Goal: Information Seeking & Learning: Learn about a topic

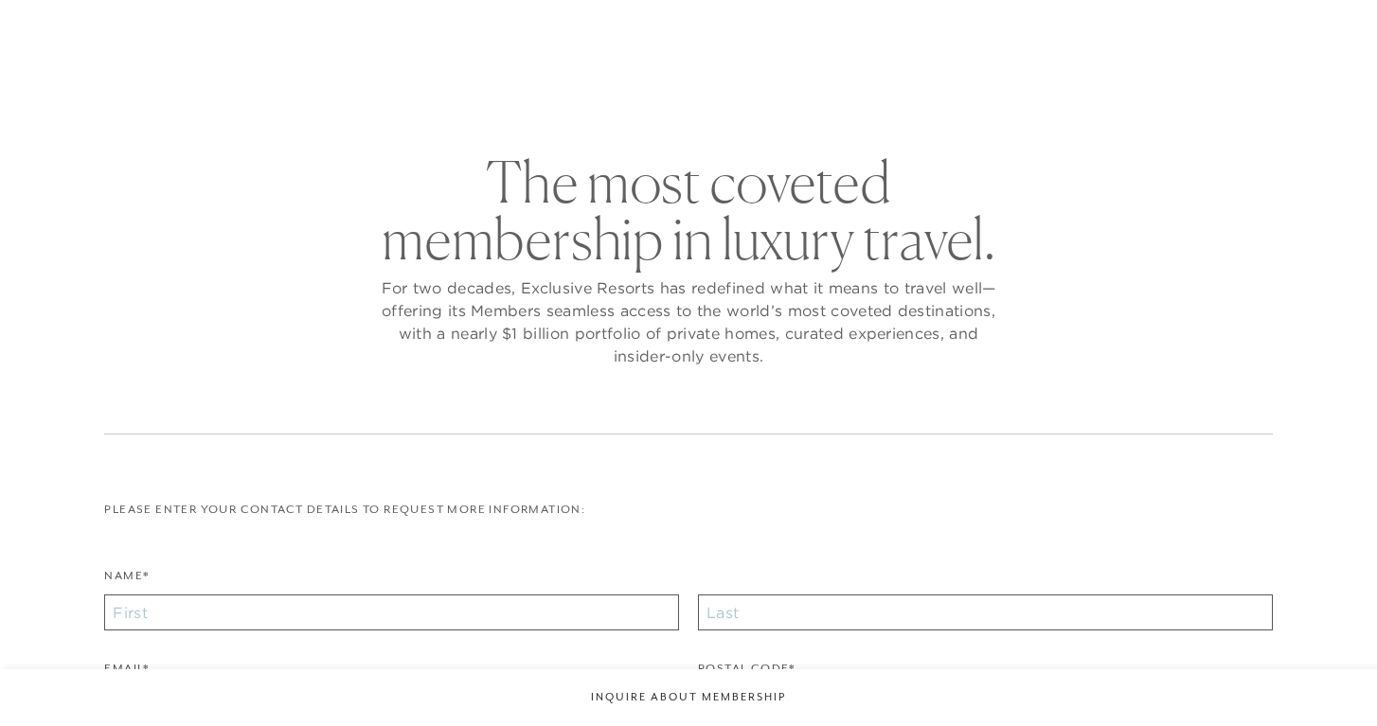
checkbox input "false"
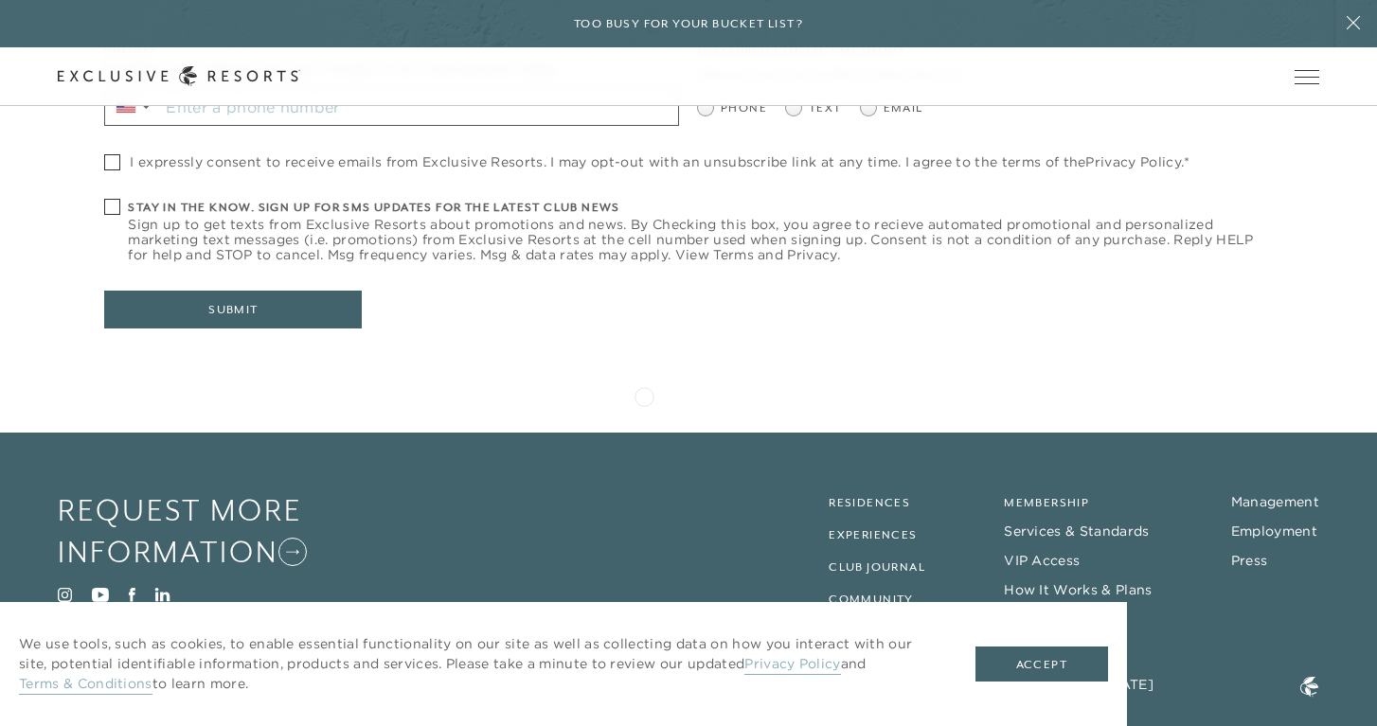
scroll to position [805, 0]
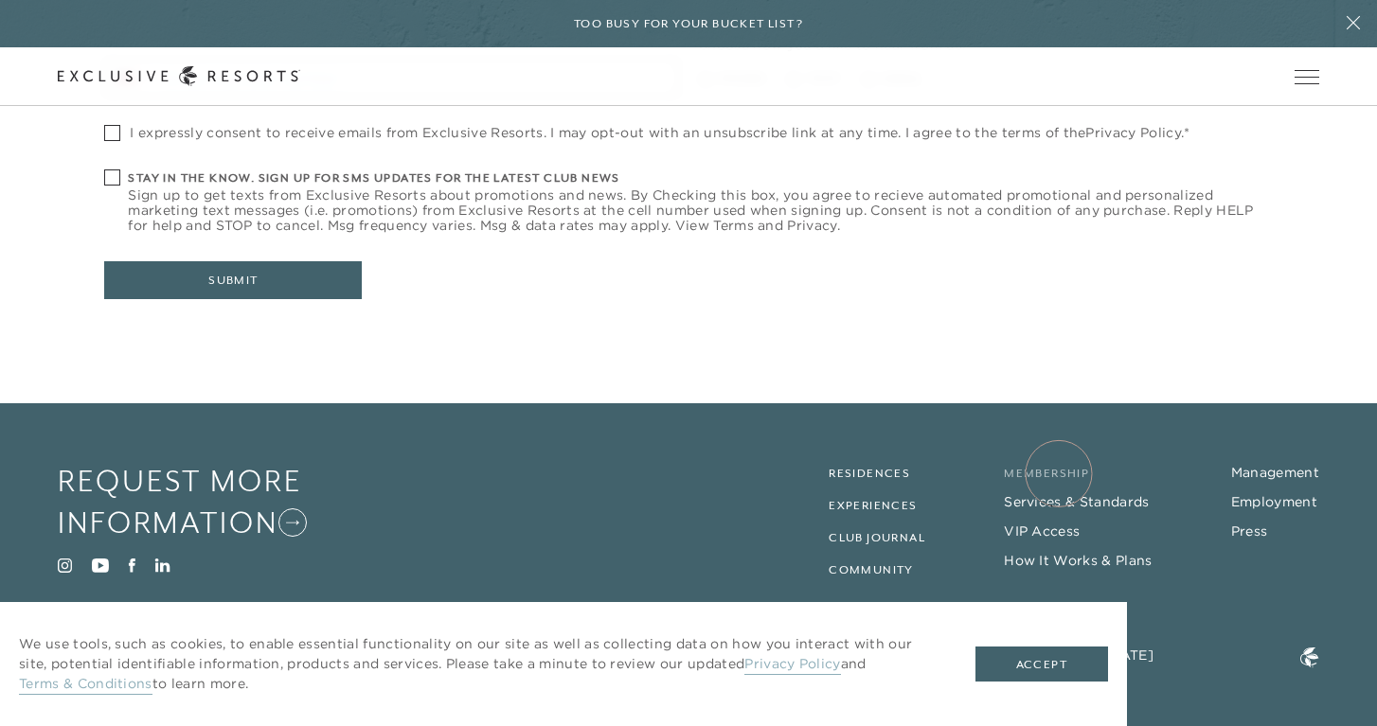
click at [1059, 474] on link "Membership" at bounding box center [1046, 473] width 85 height 13
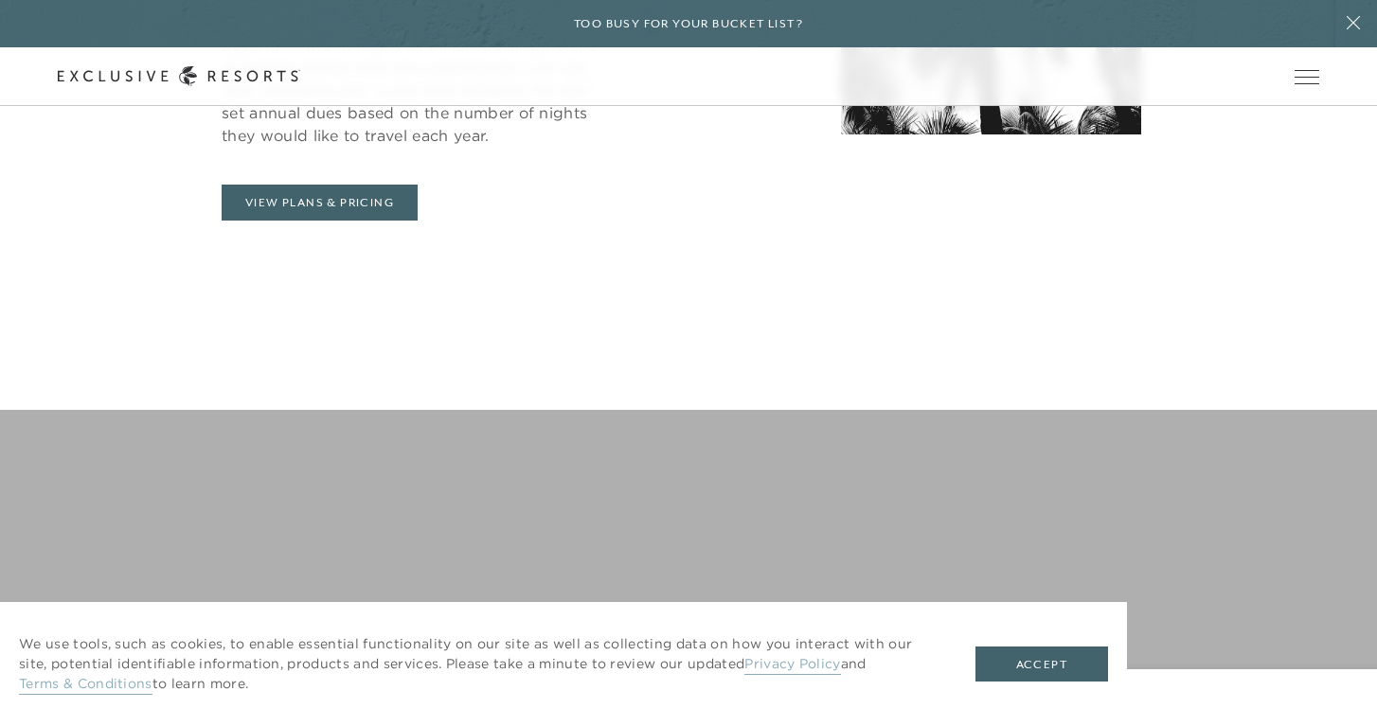
scroll to position [1135, 0]
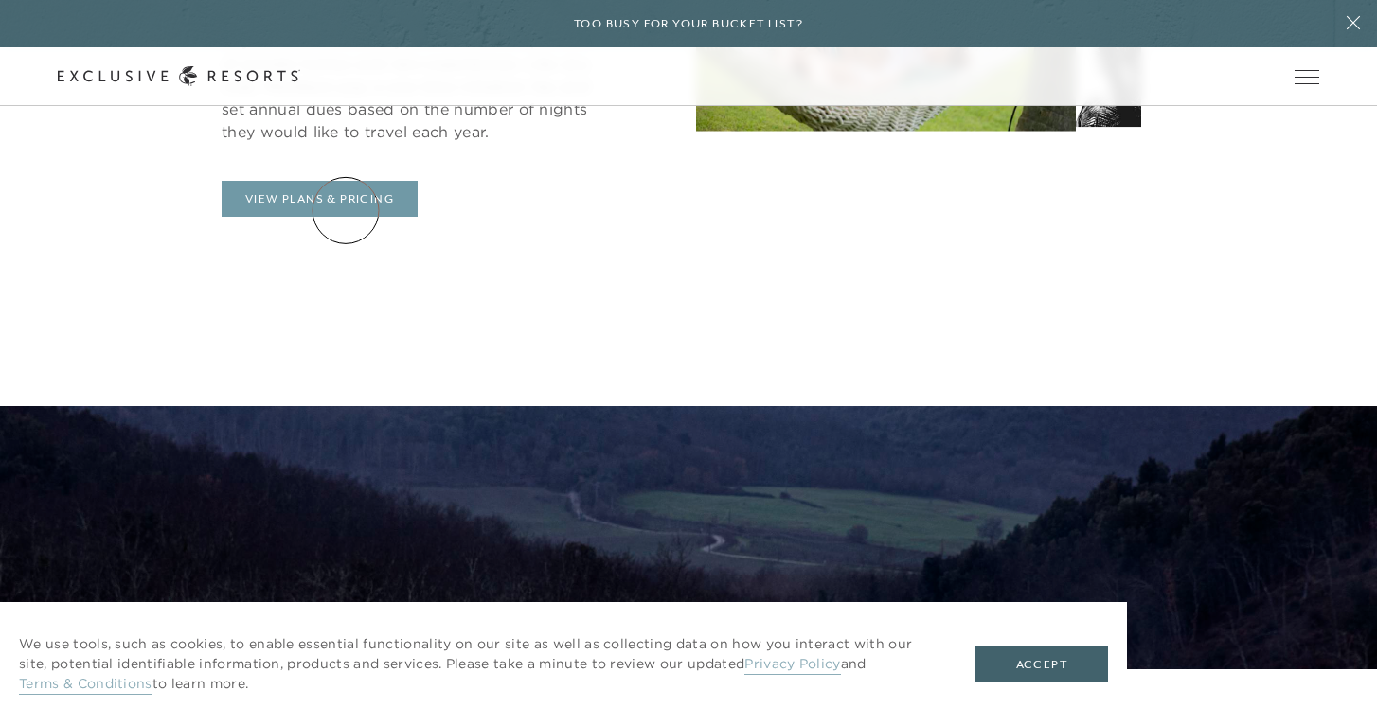
click at [346, 210] on link "View Plans & Pricing" at bounding box center [320, 199] width 196 height 36
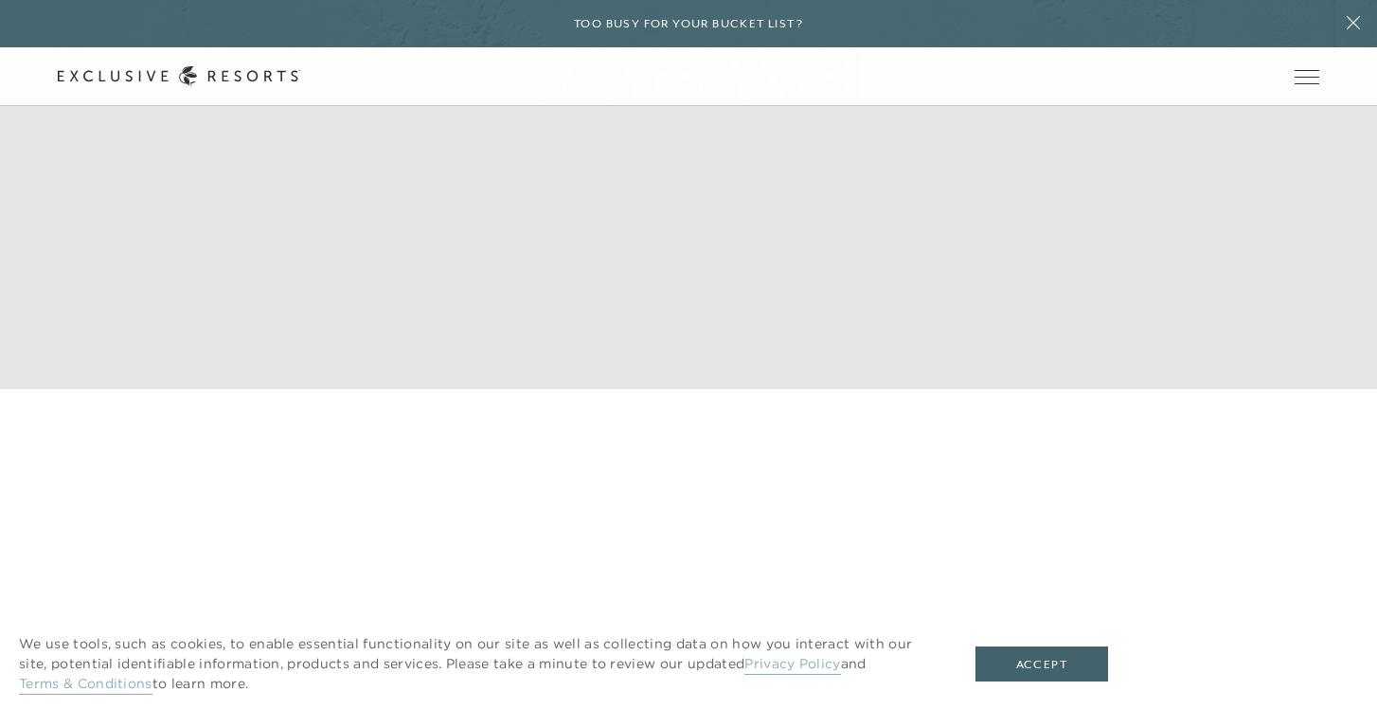
scroll to position [384, 0]
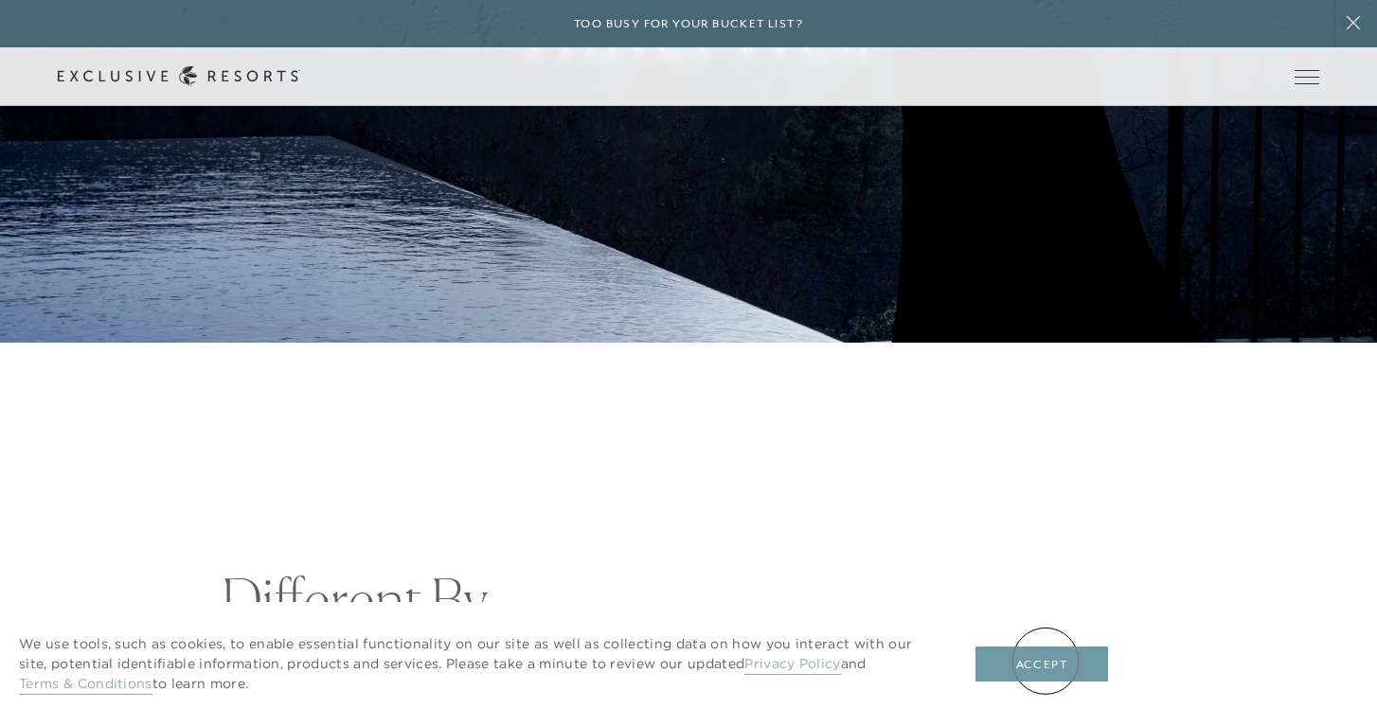
click at [1046, 661] on button "Accept" at bounding box center [1042, 665] width 133 height 36
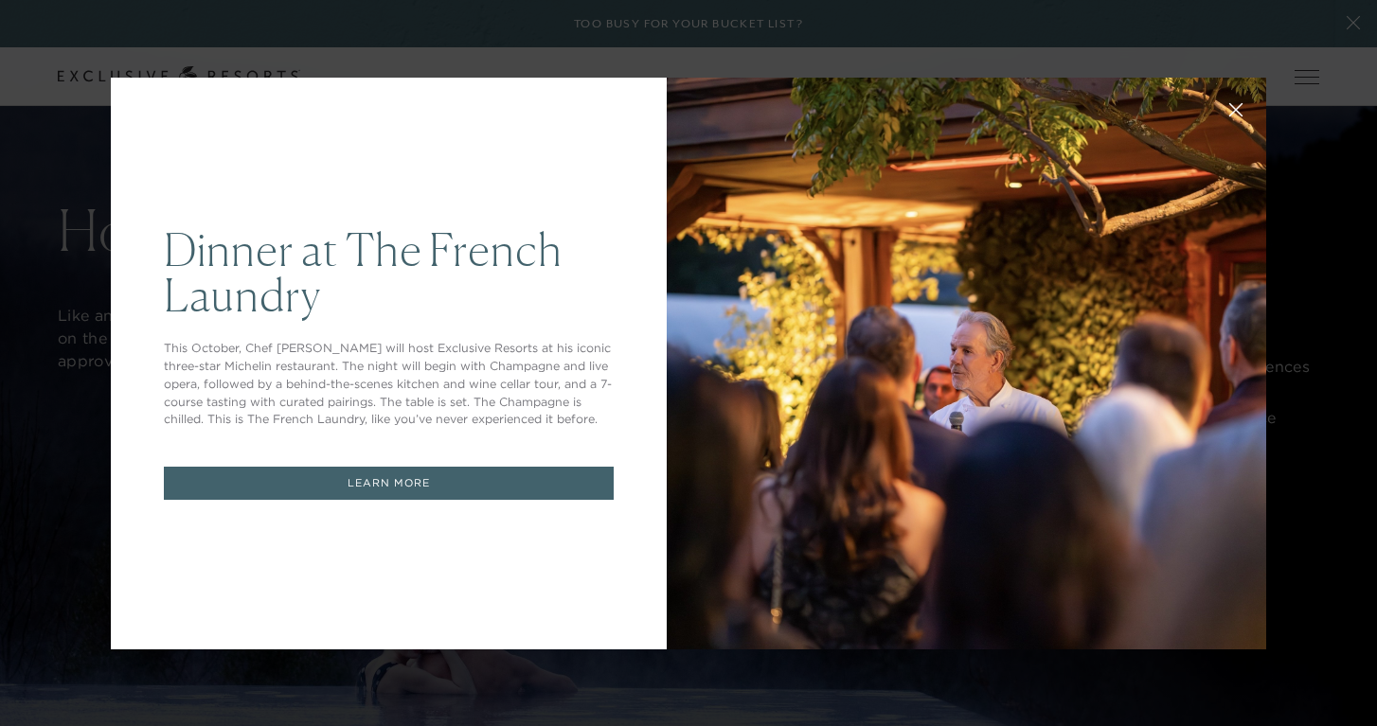
scroll to position [0, 0]
click at [1235, 110] on icon at bounding box center [1236, 109] width 12 height 12
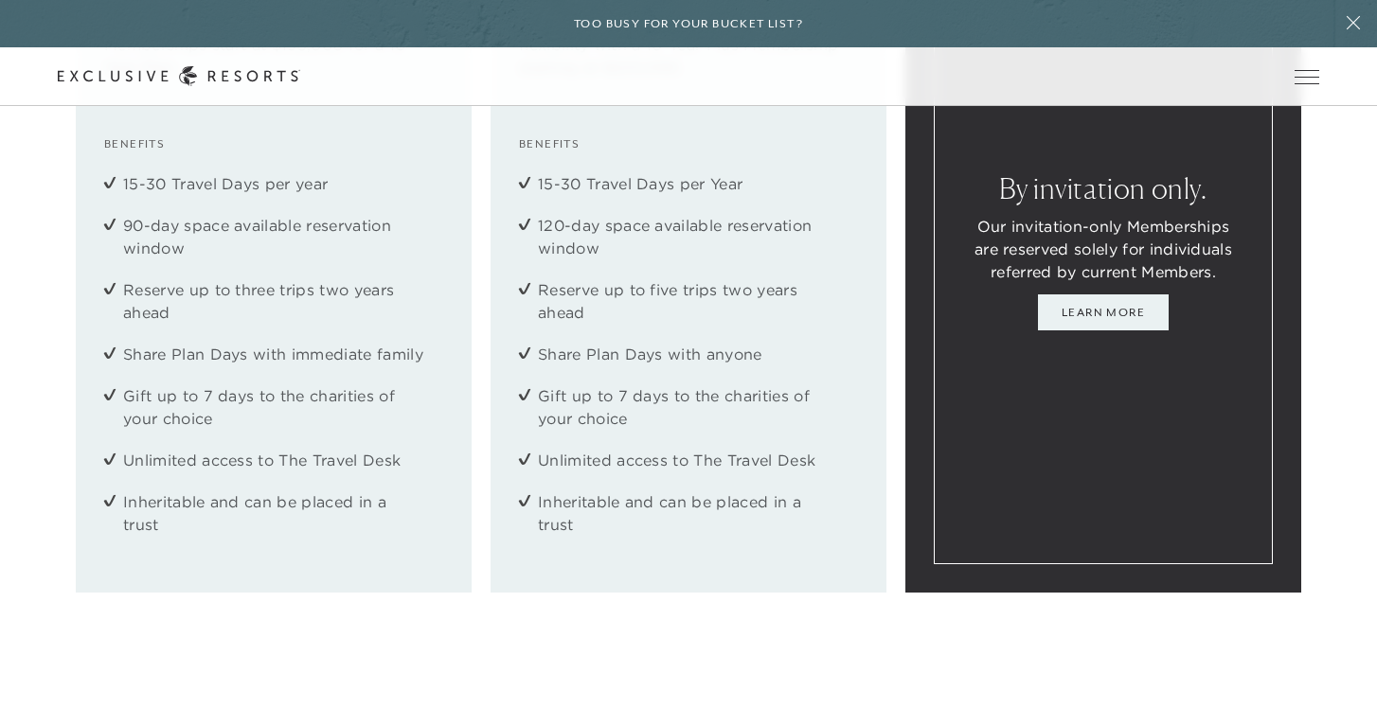
scroll to position [2597, 0]
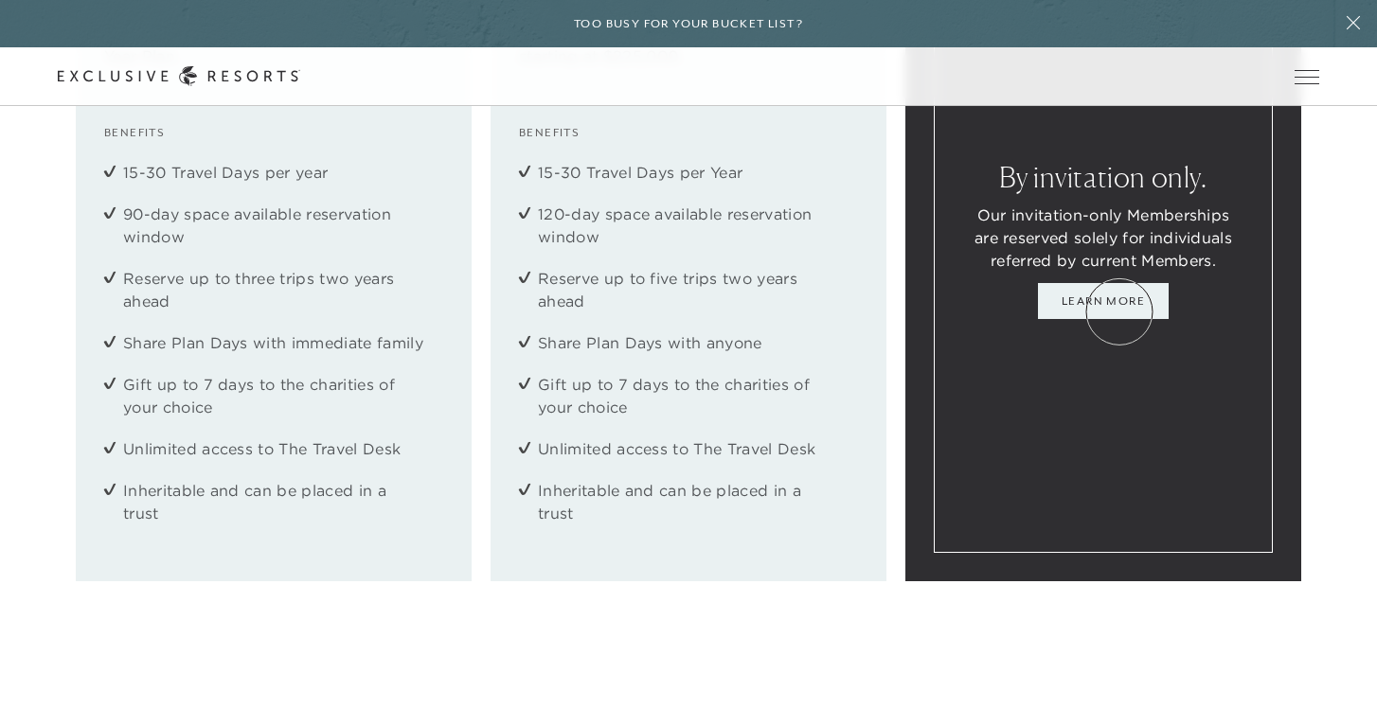
click at [1120, 312] on link "Learn More" at bounding box center [1103, 301] width 131 height 36
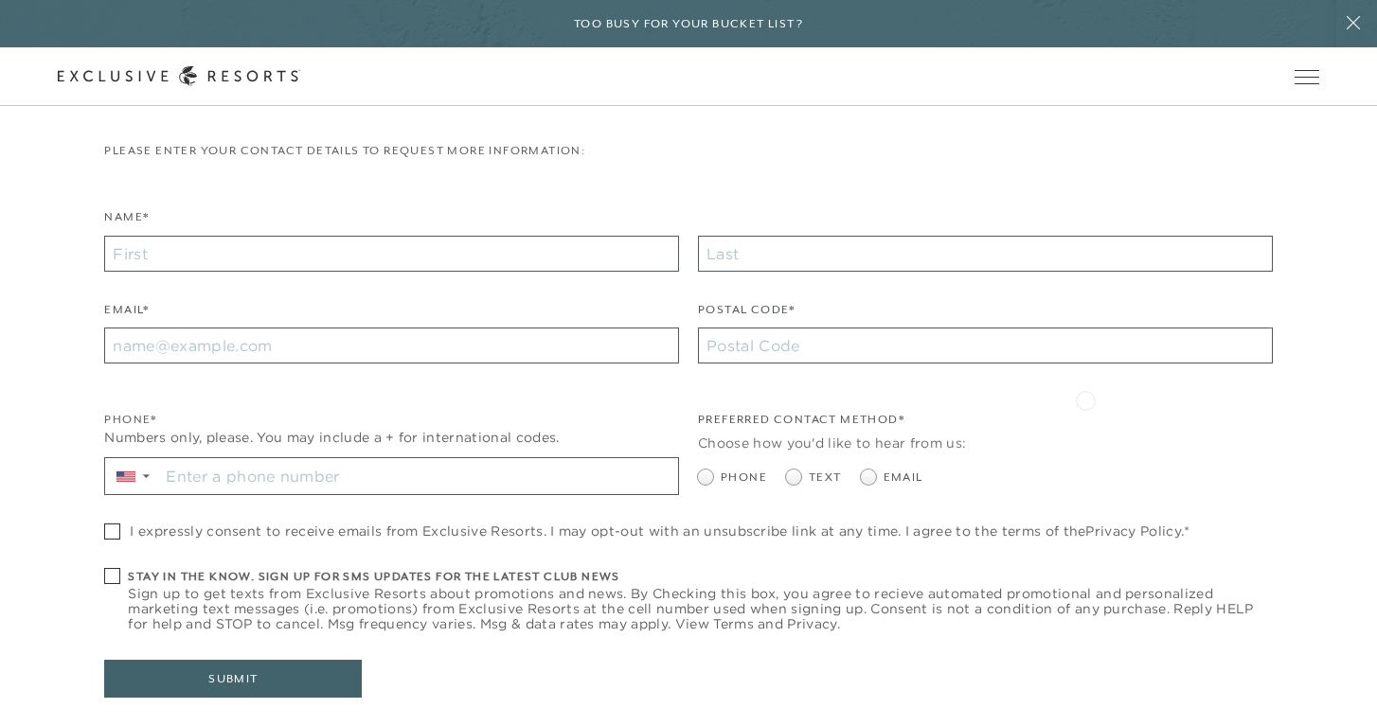
scroll to position [409, 0]
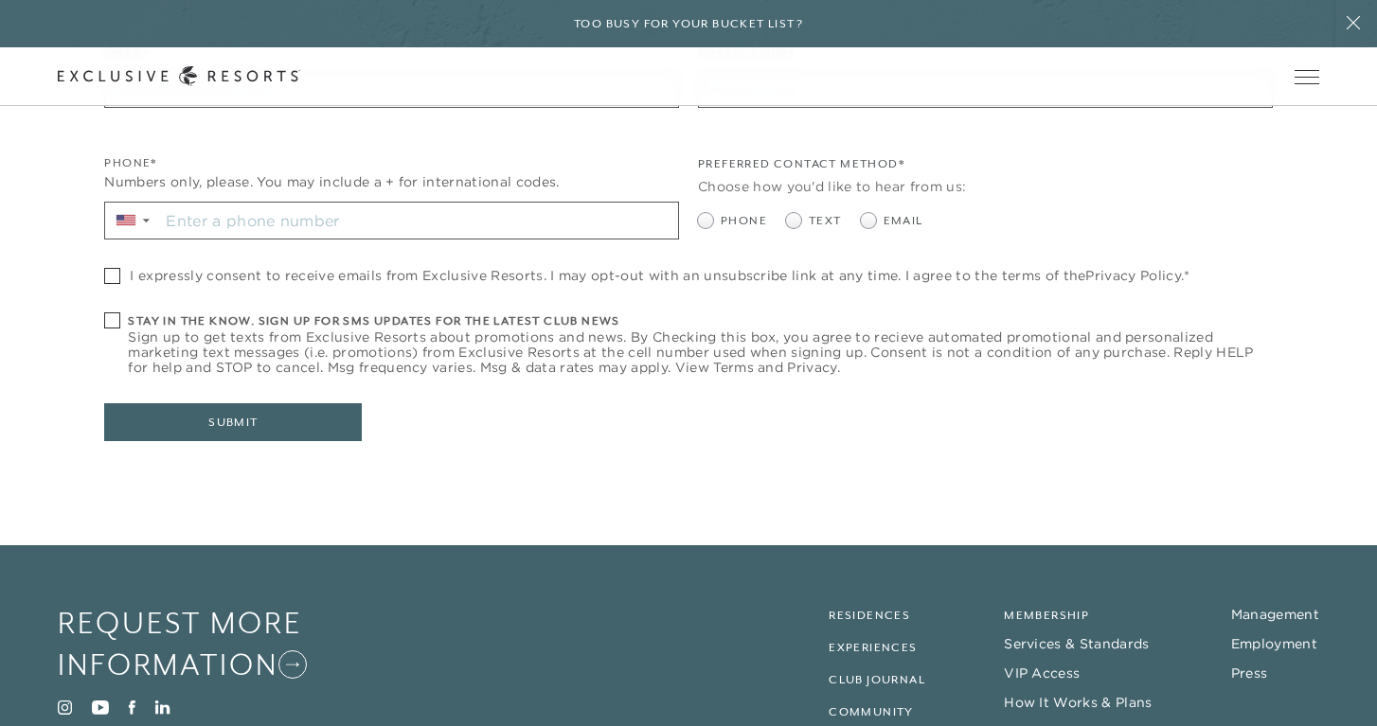
scroll to position [1135, 0]
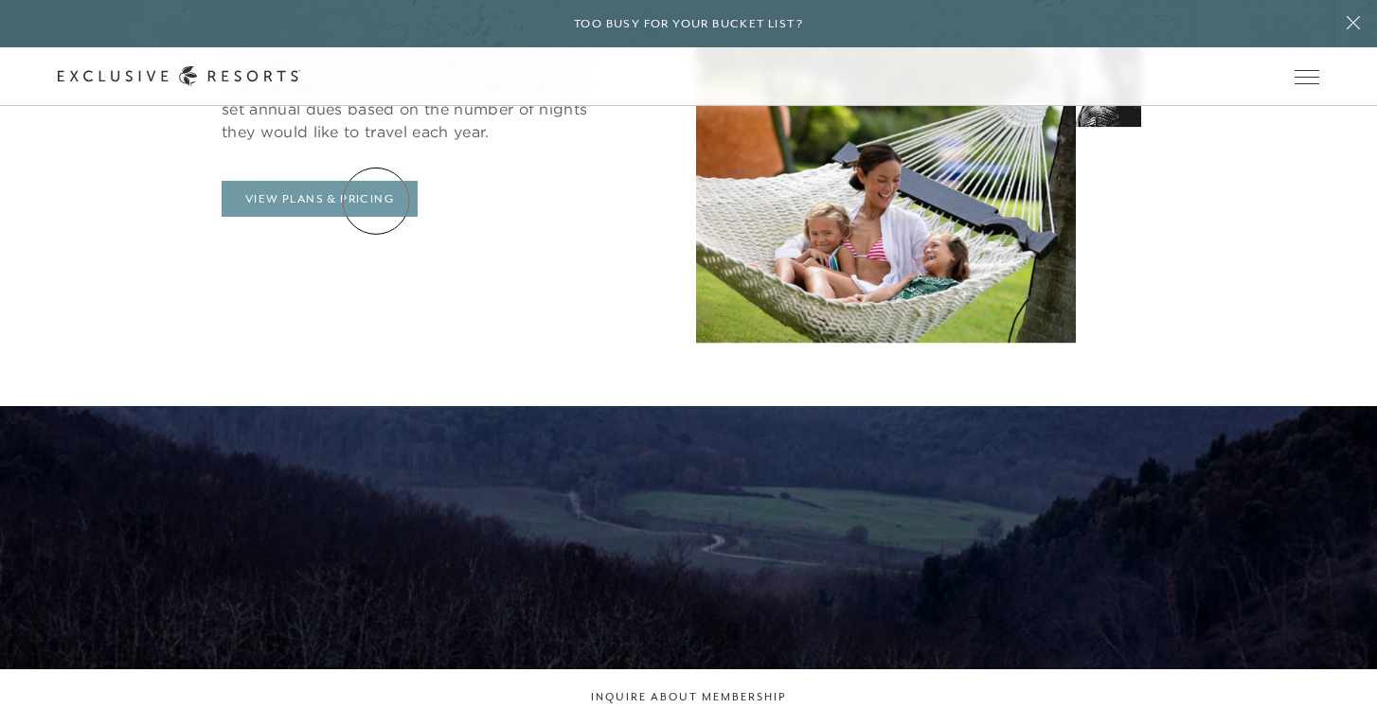
click at [376, 201] on link "View Plans & Pricing" at bounding box center [320, 199] width 196 height 36
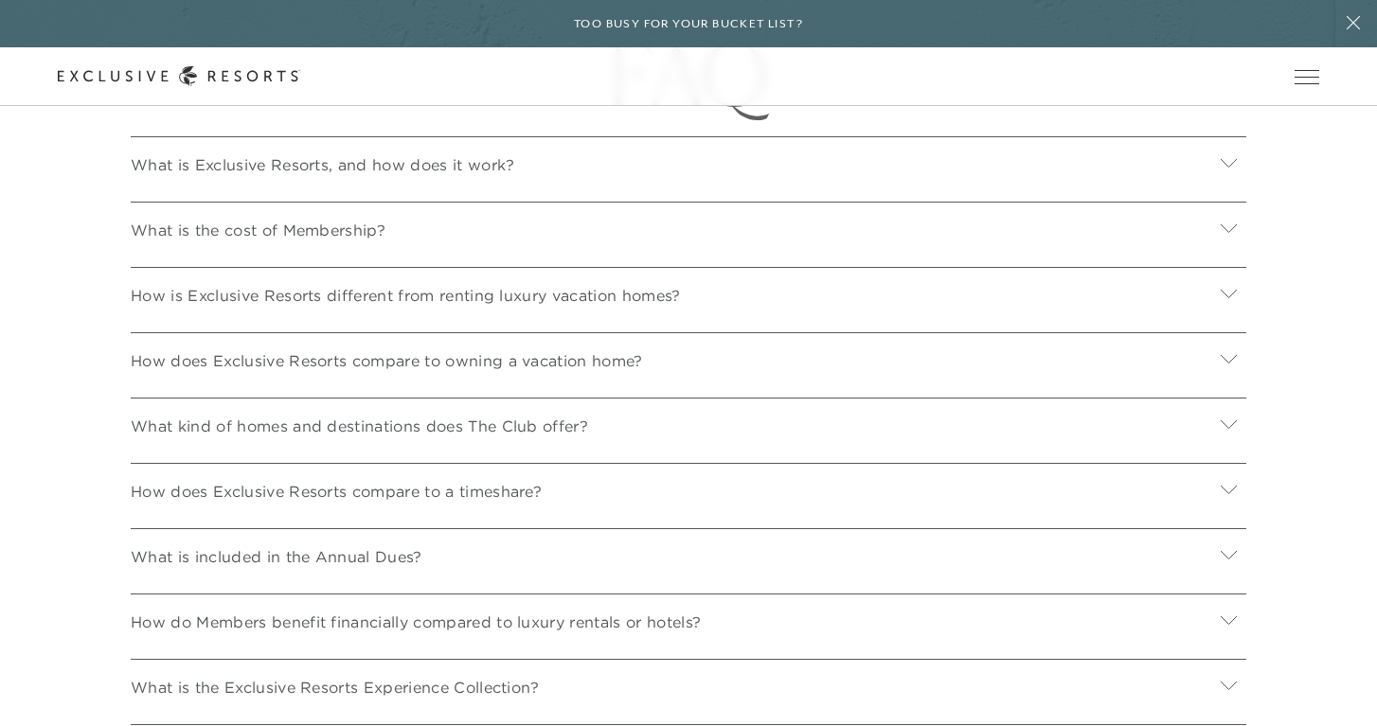
scroll to position [6603, 0]
click at [1235, 234] on icon at bounding box center [1229, 225] width 18 height 18
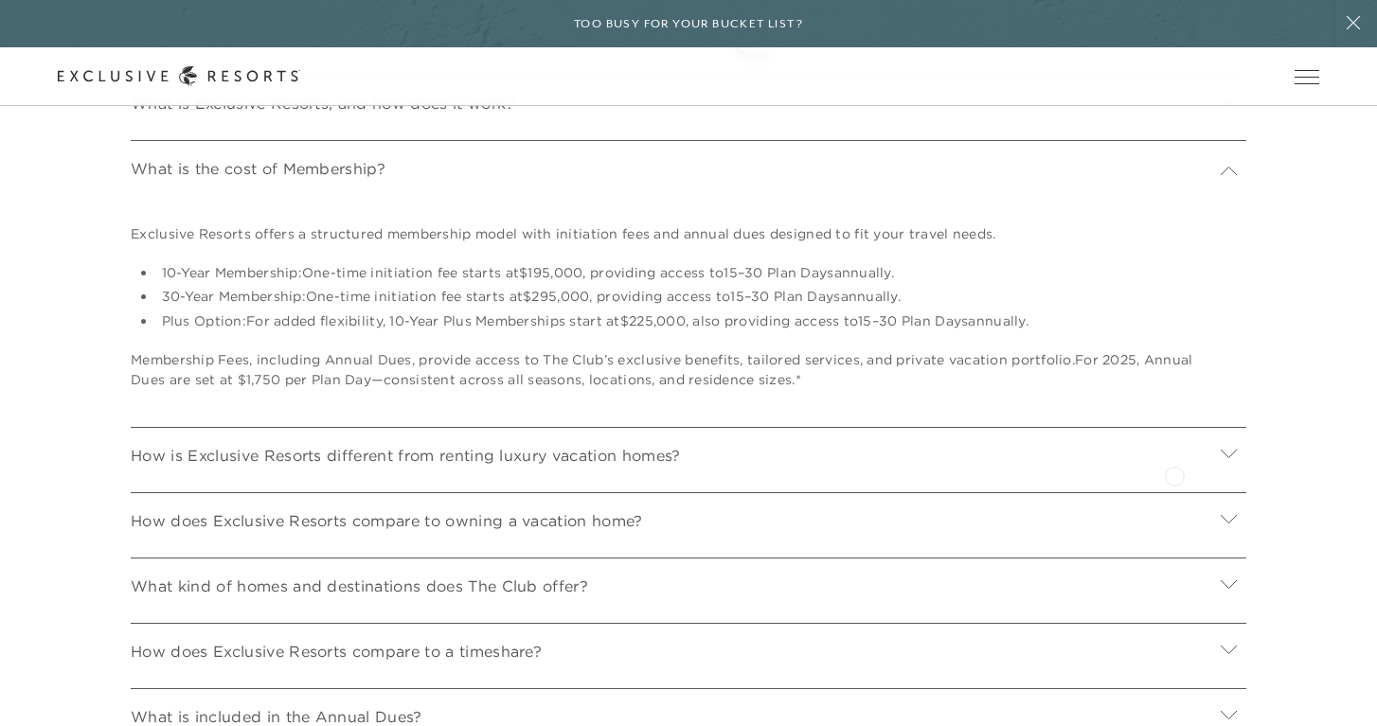
scroll to position [6665, 0]
click at [1236, 525] on icon at bounding box center [1229, 516] width 18 height 18
